Goal: Information Seeking & Learning: Check status

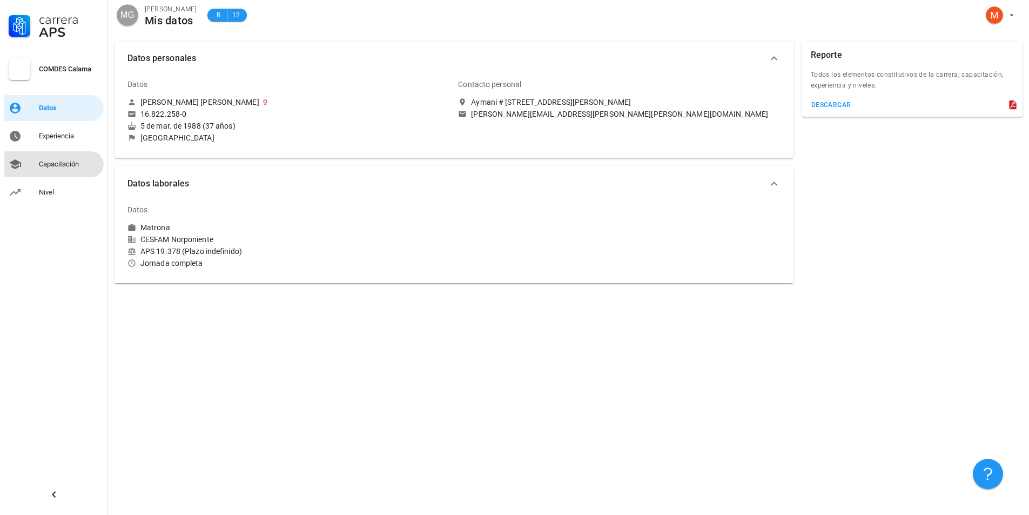
click at [59, 158] on div "Capacitación" at bounding box center [69, 164] width 60 height 17
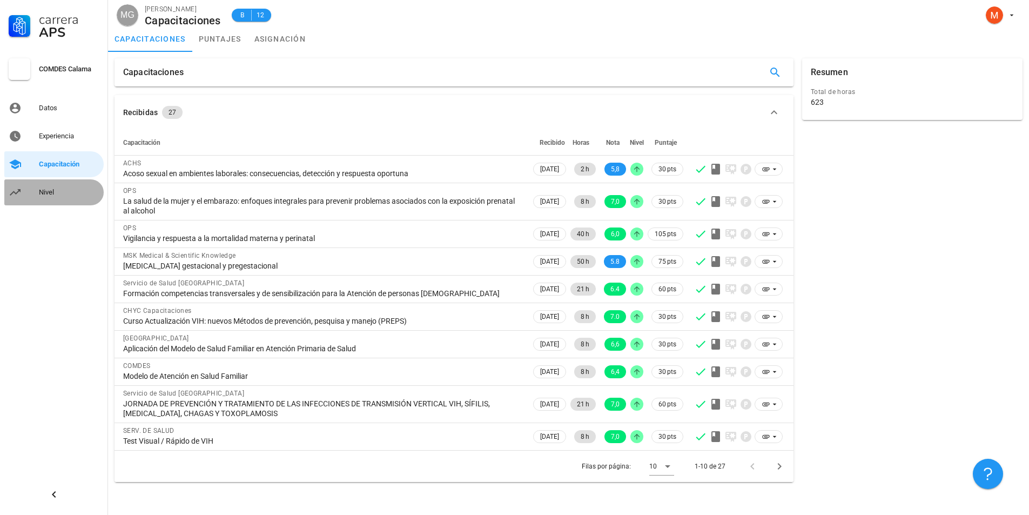
click at [51, 186] on div "Nivel" at bounding box center [69, 192] width 60 height 17
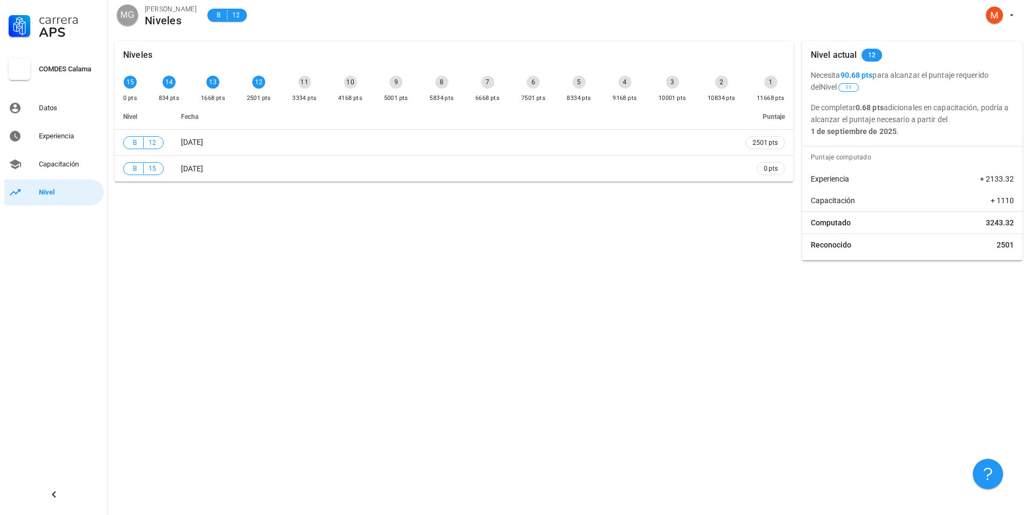
click at [969, 119] on p "De completar 0.68 pts adicionales en capacitación, podría a alcanzar el puntaje…" at bounding box center [912, 120] width 203 height 36
drag, startPoint x: 297, startPoint y: 66, endPoint x: 329, endPoint y: 68, distance: 33.0
click at [331, 70] on div "Niveles 15 0 pts 14 834 pts 13 1668 pts 12 2501 pts 11 3334 pts 10 4168 pts 9 5…" at bounding box center [454, 111] width 679 height 140
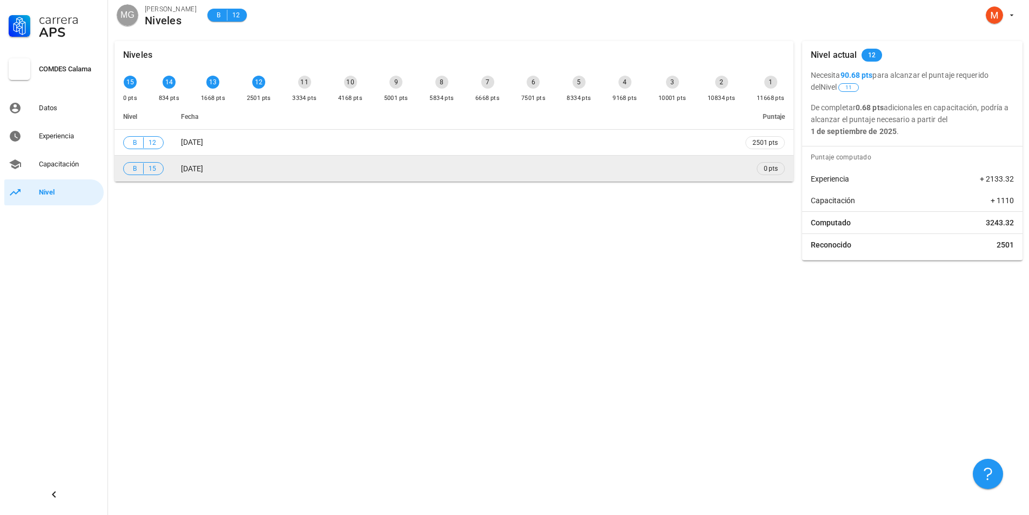
click at [288, 157] on td "[DATE]" at bounding box center [454, 169] width 564 height 26
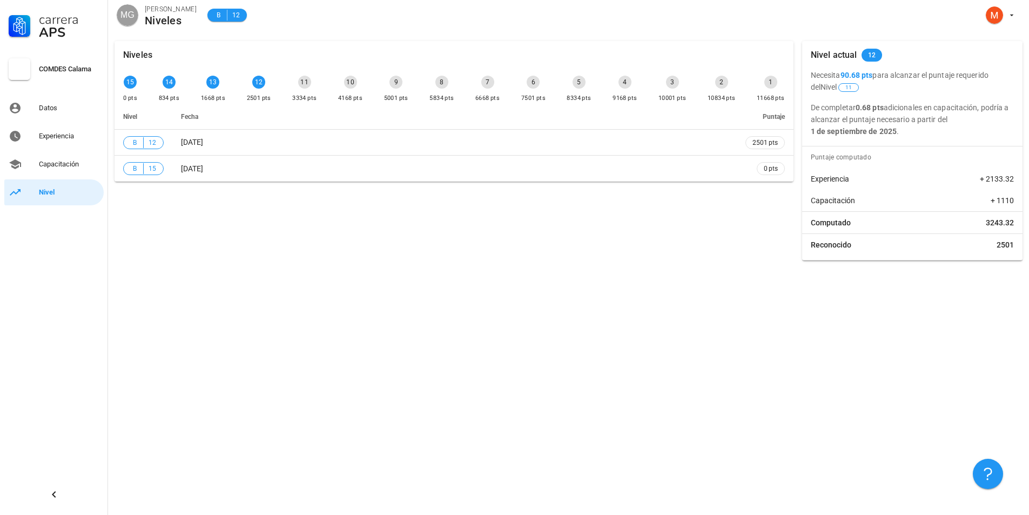
click at [363, 278] on div "Niveles 15 0 pts 14 834 pts 13 1668 pts 12 2501 pts 11 3334 pts 10 4168 pts 9 5…" at bounding box center [568, 275] width 921 height 480
click at [241, 297] on div "Niveles 15 0 pts 14 834 pts 13 1668 pts 12 2501 pts 11 3334 pts 10 4168 pts 9 5…" at bounding box center [568, 275] width 921 height 480
click at [51, 158] on div "Capacitación" at bounding box center [69, 164] width 60 height 17
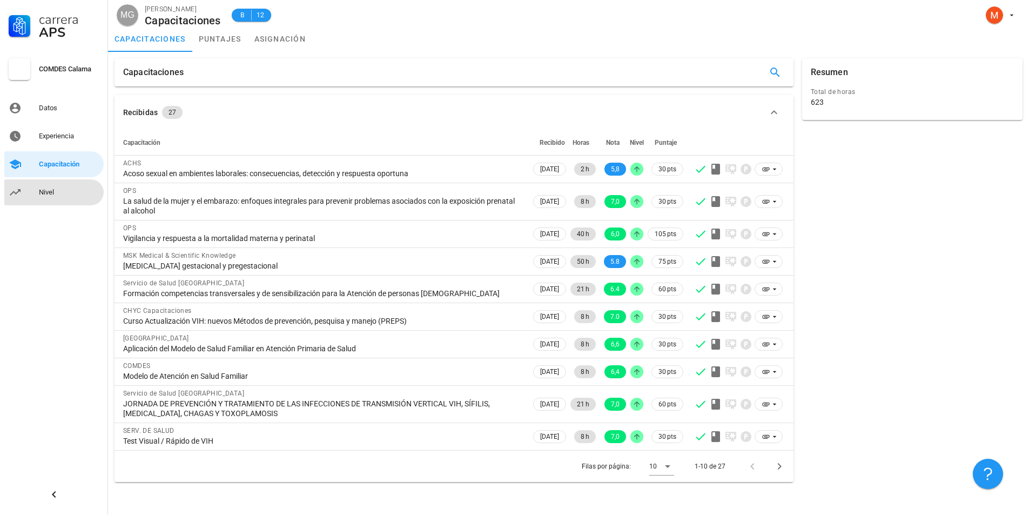
click at [42, 183] on link "Nivel" at bounding box center [53, 192] width 99 height 26
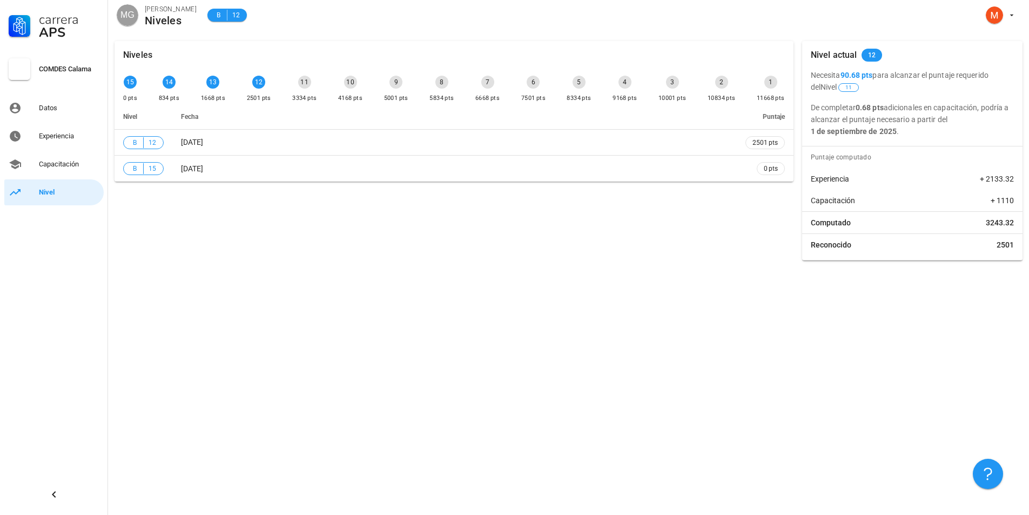
drag, startPoint x: 611, startPoint y: 216, endPoint x: 662, endPoint y: 217, distance: 50.8
click at [611, 216] on div "Niveles 15 0 pts 14 834 pts 13 1668 pts 12 2501 pts 11 3334 pts 10 4168 pts 9 5…" at bounding box center [454, 151] width 688 height 228
